Goal: Information Seeking & Learning: Learn about a topic

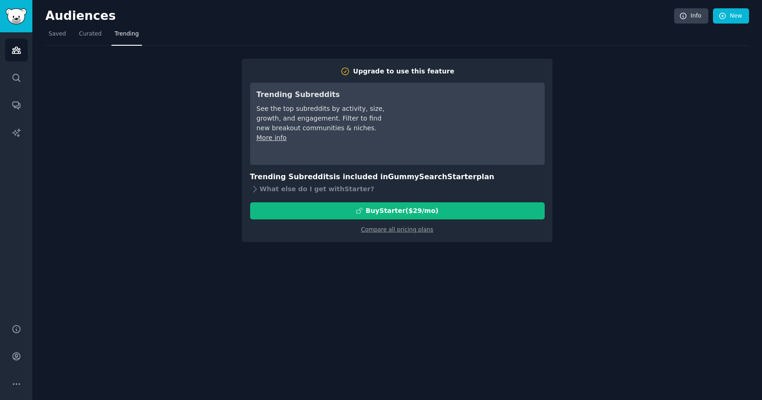
click at [152, 127] on div "Upgrade to use this feature Trending Subreddits See the top subreddits by activ…" at bounding box center [397, 144] width 704 height 197
click at [18, 55] on icon "Sidebar" at bounding box center [17, 50] width 10 height 10
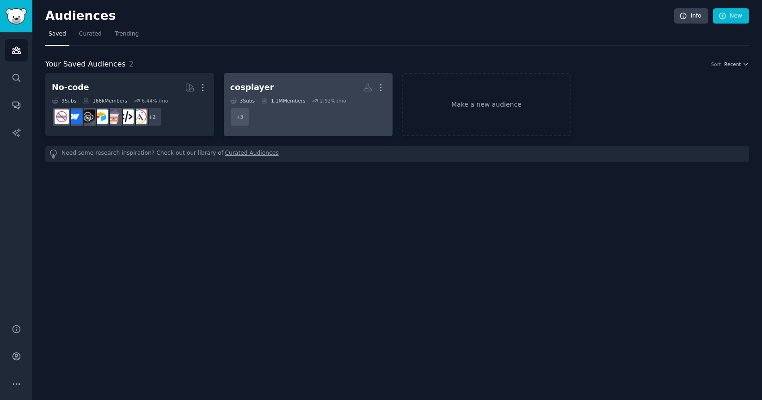
click at [303, 82] on h2 "cosplayer More" at bounding box center [308, 88] width 156 height 16
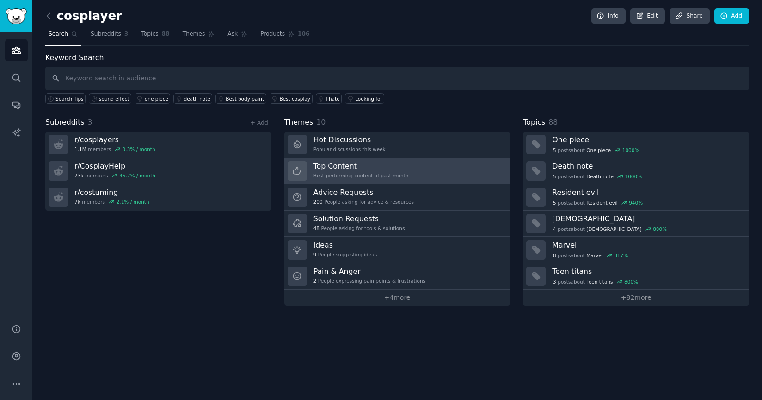
click at [409, 172] on link "Top Content Best-performing content of past month" at bounding box center [397, 171] width 226 height 26
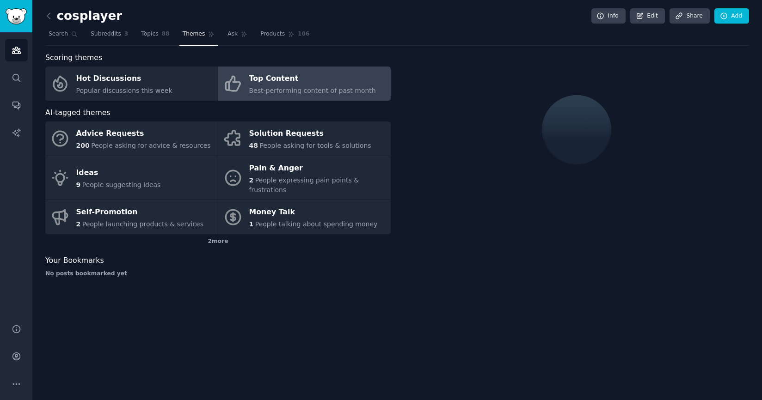
click at [318, 76] on div "Top Content" at bounding box center [312, 79] width 127 height 15
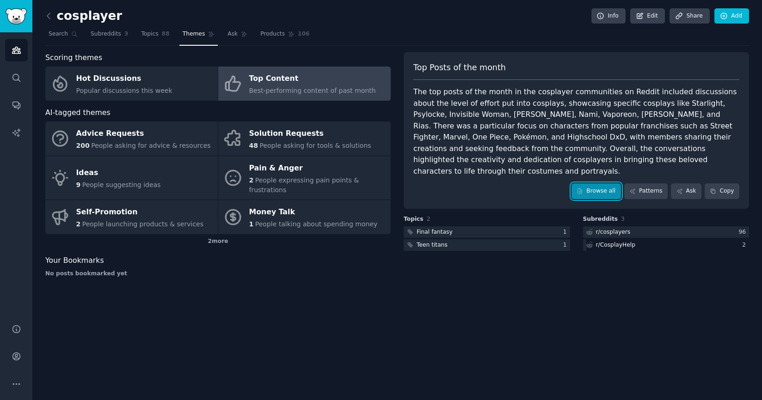
click at [599, 184] on link "Browse all" at bounding box center [596, 192] width 49 height 16
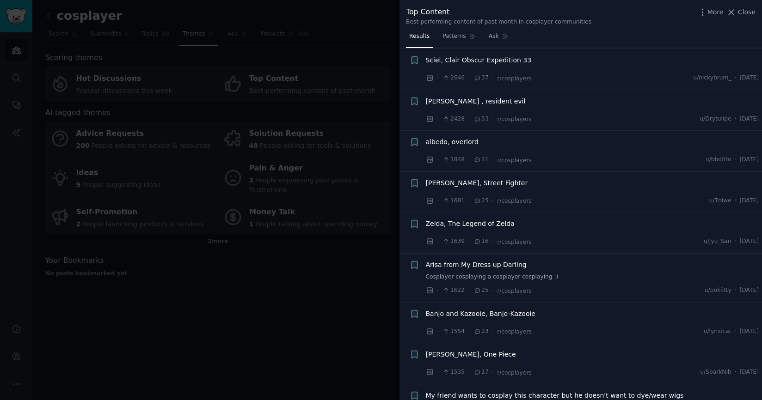
scroll to position [102, 0]
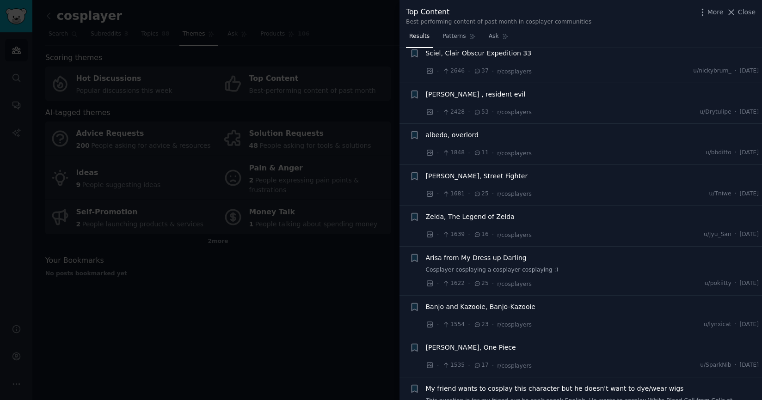
click at [472, 216] on span "Zelda, The Legend of Zelda" at bounding box center [470, 217] width 89 height 10
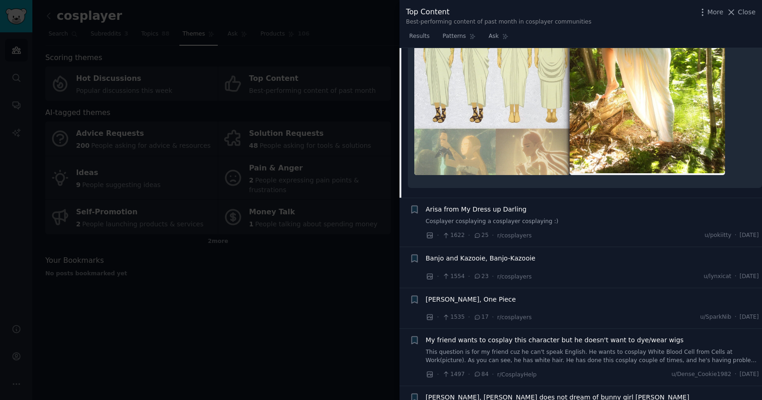
scroll to position [499, 0]
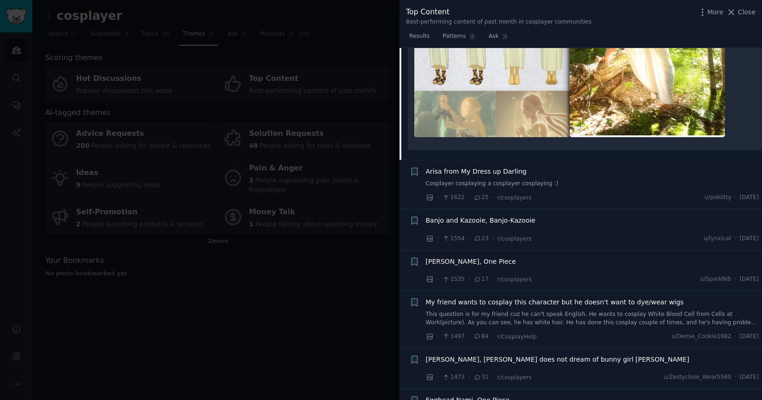
click at [285, 306] on div at bounding box center [381, 200] width 762 height 400
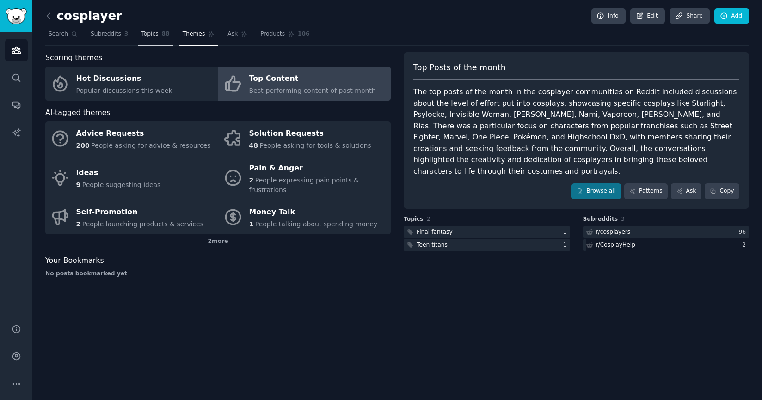
click at [147, 31] on span "Topics" at bounding box center [149, 34] width 17 height 8
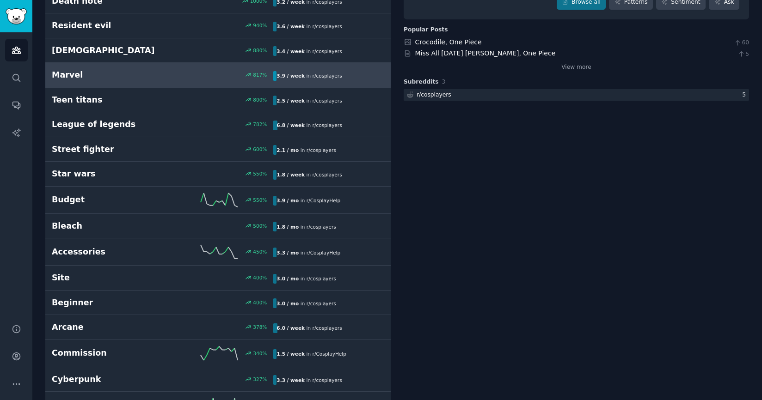
scroll to position [182, 0]
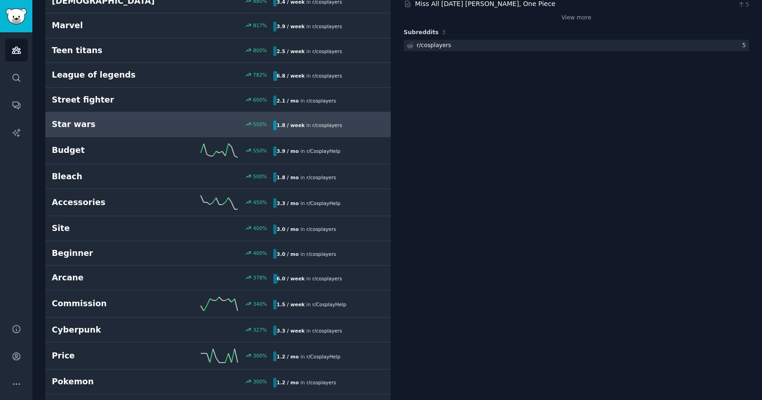
click at [194, 121] on div "Star wars 550 % 1.8 / week in r/ cosplayers" at bounding box center [218, 125] width 332 height 12
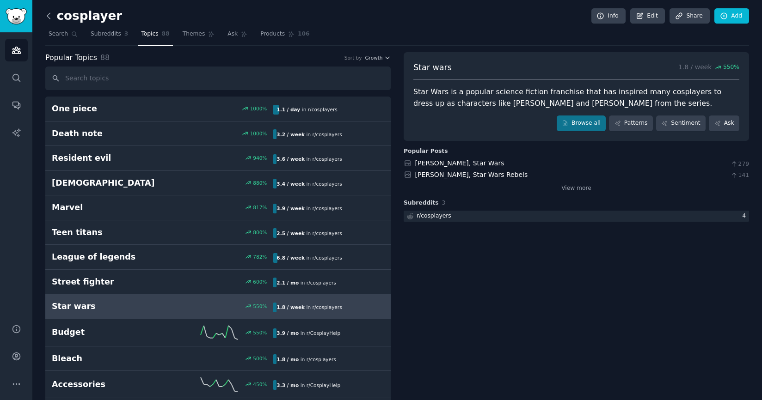
click at [52, 19] on icon at bounding box center [49, 16] width 10 height 10
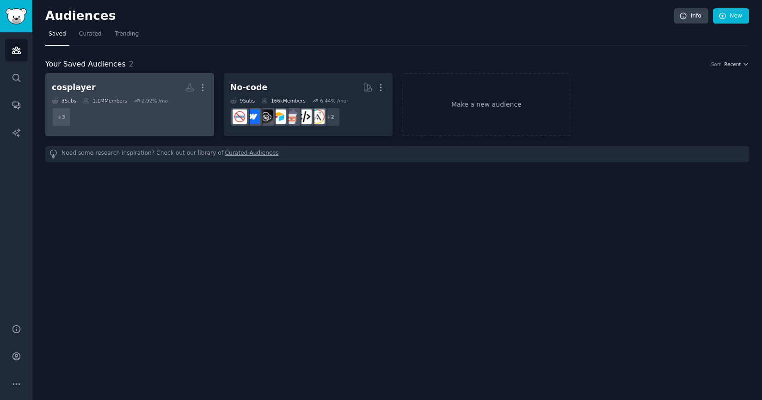
click at [109, 93] on h2 "cosplayer More" at bounding box center [130, 88] width 156 height 16
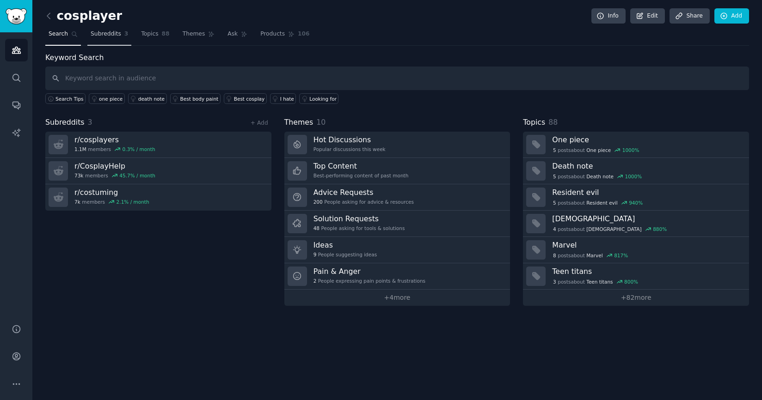
click at [113, 39] on link "Subreddits 3" at bounding box center [109, 36] width 44 height 19
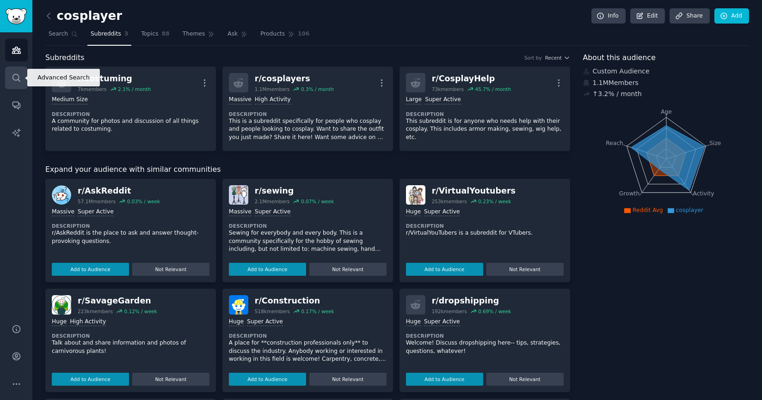
click at [11, 73] on link "Search" at bounding box center [16, 78] width 23 height 23
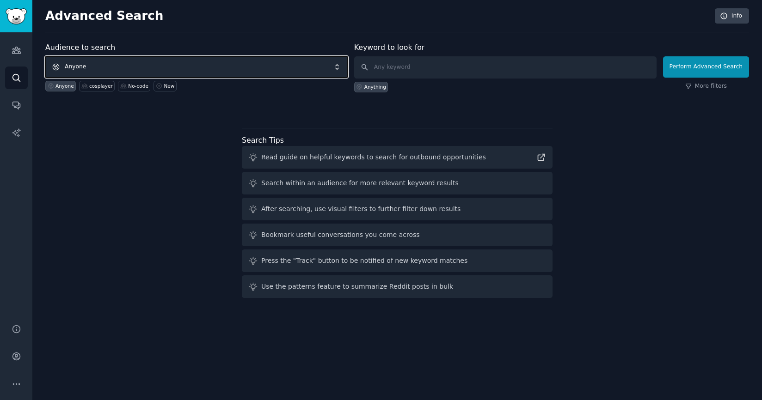
click at [89, 63] on span "Anyone" at bounding box center [196, 66] width 302 height 21
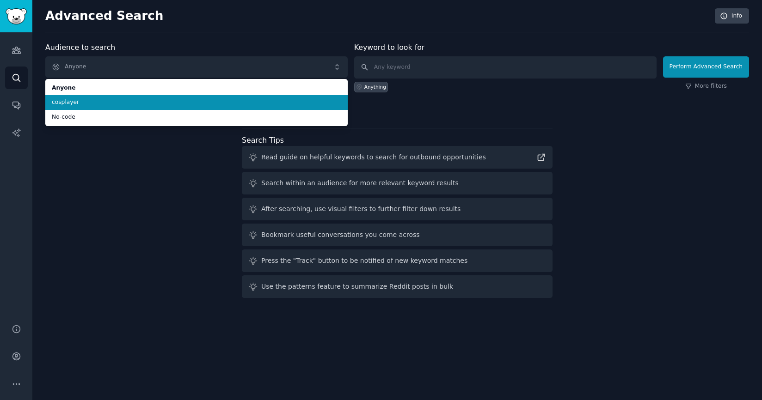
click at [85, 102] on span "cosplayer" at bounding box center [196, 102] width 289 height 8
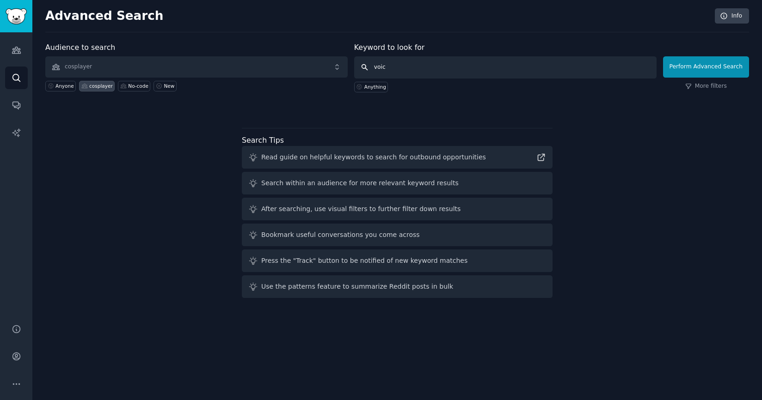
type input "voice"
click button "Perform Advanced Search" at bounding box center [706, 66] width 86 height 21
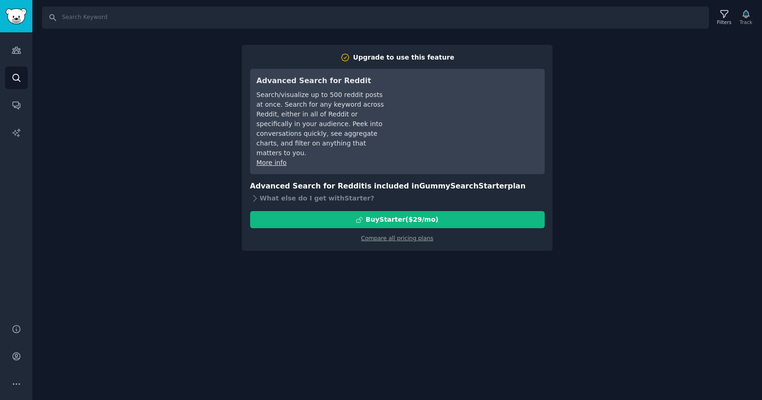
click at [97, 125] on div "Search Filters Track Upgrade to use this feature Advanced Search for Reddit Sea…" at bounding box center [397, 200] width 730 height 400
click at [16, 58] on link "Audiences" at bounding box center [16, 50] width 23 height 23
